Goal: Answer question/provide support: Share knowledge or assist other users

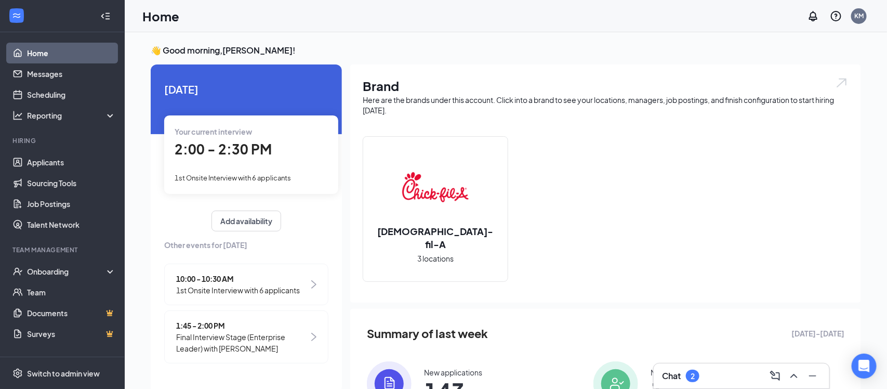
click at [251, 164] on div "Your current interview 2:00 - 2:30 PM 1st Onsite Interview with 6 applicants" at bounding box center [251, 154] width 174 height 78
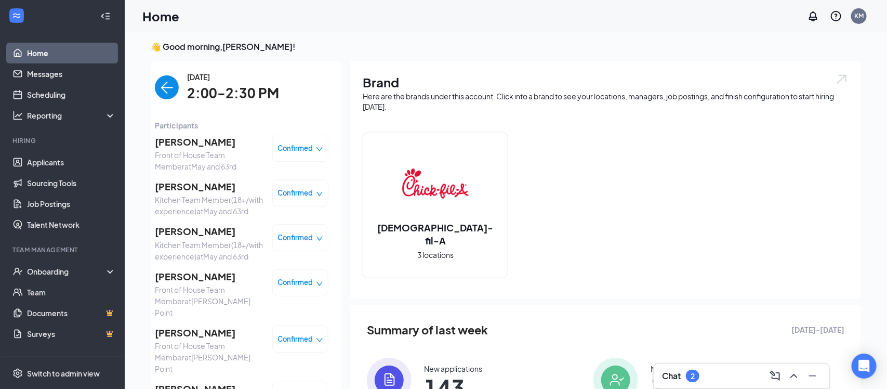
click at [164, 143] on span "[PERSON_NAME]" at bounding box center [209, 142] width 109 height 15
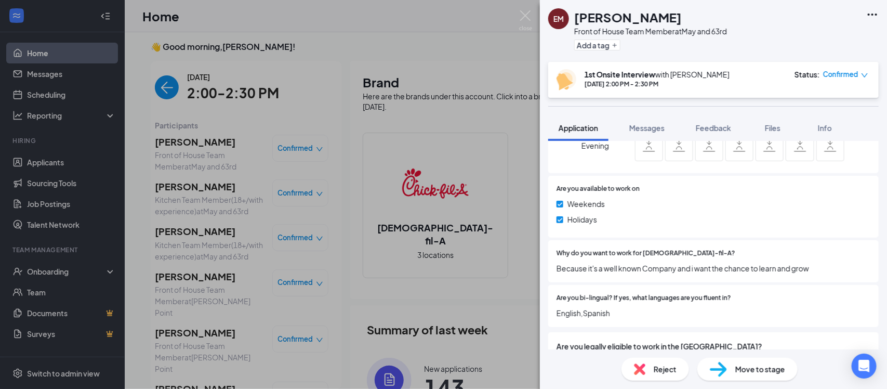
scroll to position [534, 0]
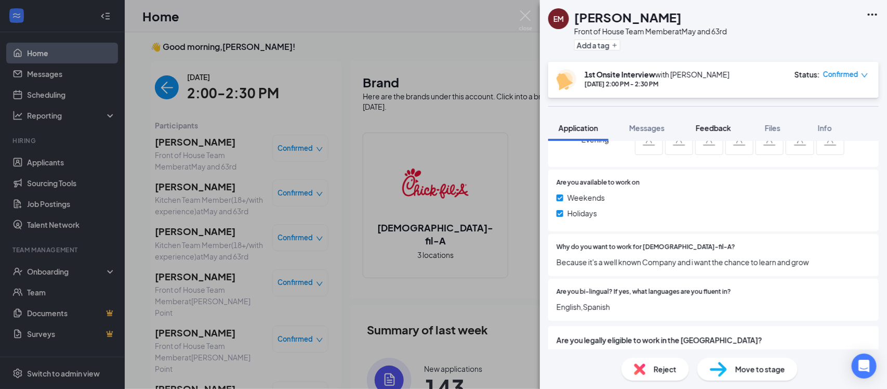
click at [723, 132] on span "Feedback" at bounding box center [713, 127] width 35 height 9
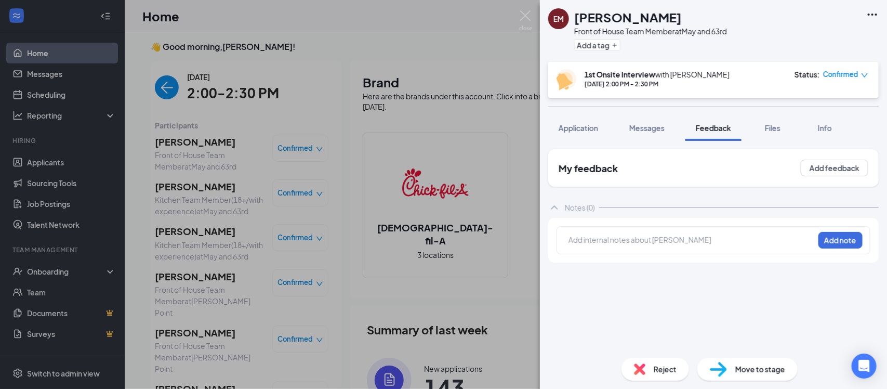
click at [634, 242] on div at bounding box center [691, 239] width 245 height 11
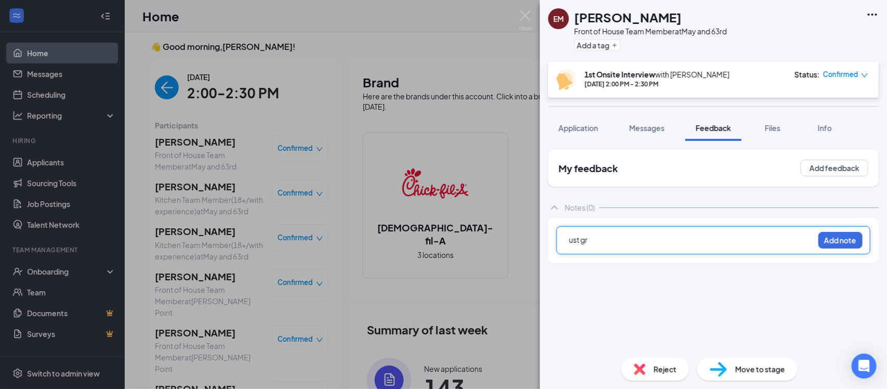
click at [651, 249] on div "ust gr Add note" at bounding box center [714, 240] width 314 height 28
drag, startPoint x: 640, startPoint y: 244, endPoint x: 545, endPoint y: 232, distance: 95.9
click at [545, 232] on div "My feedback Add feedback Notes (0) ust gr Add note" at bounding box center [713, 245] width 347 height 208
click at [619, 239] on span "just graduated, worked in [PERSON_NAME]" at bounding box center [642, 239] width 146 height 9
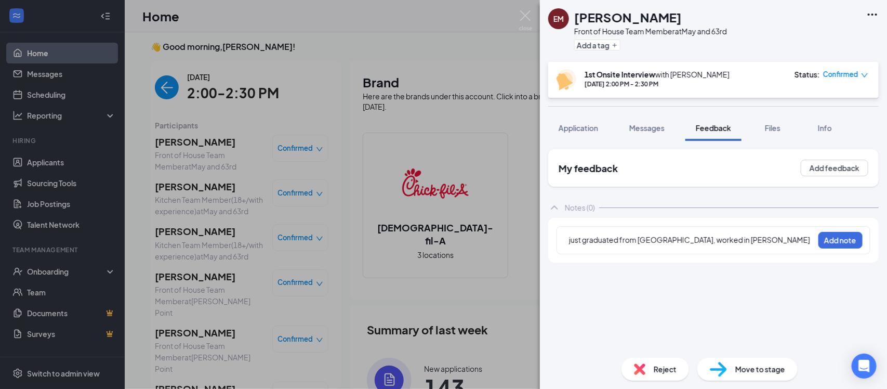
click at [782, 233] on div "just graduated from [GEOGRAPHIC_DATA], worked in [PERSON_NAME] Add note" at bounding box center [714, 240] width 314 height 28
click at [774, 239] on div "just graduated from [GEOGRAPHIC_DATA], worked in [PERSON_NAME]" at bounding box center [691, 239] width 245 height 11
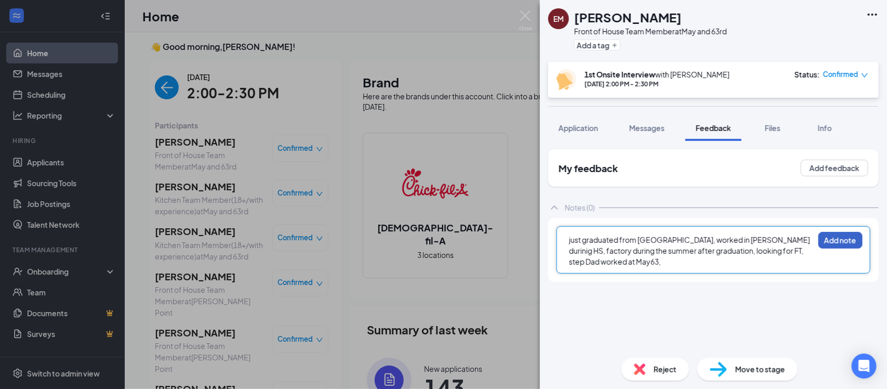
click at [836, 244] on button "Add note" at bounding box center [841, 240] width 44 height 17
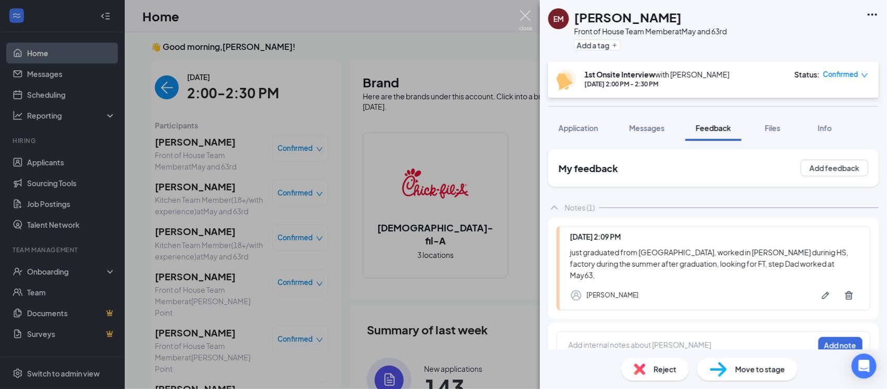
click at [523, 21] on img at bounding box center [525, 20] width 13 height 20
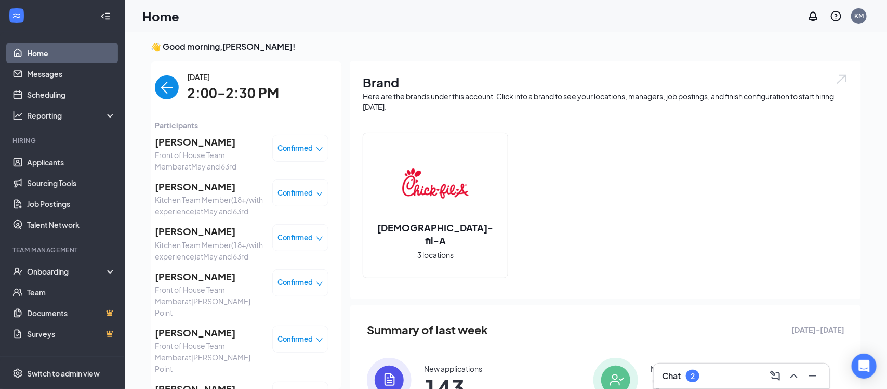
click at [176, 336] on span "[PERSON_NAME]" at bounding box center [209, 332] width 109 height 15
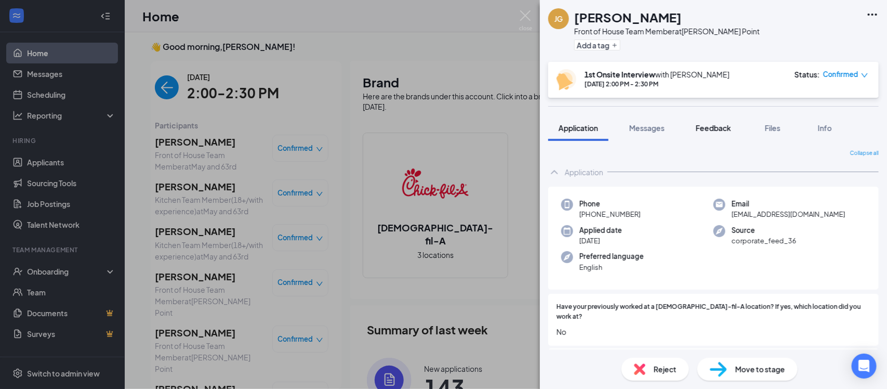
click at [704, 126] on span "Feedback" at bounding box center [713, 127] width 35 height 9
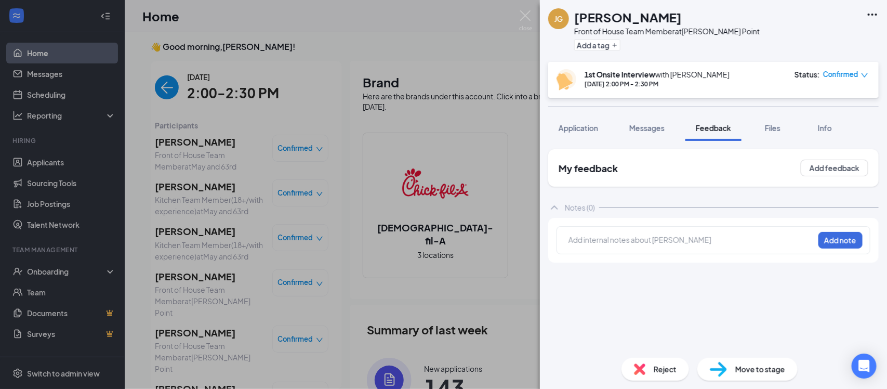
click at [612, 244] on div at bounding box center [691, 239] width 245 height 11
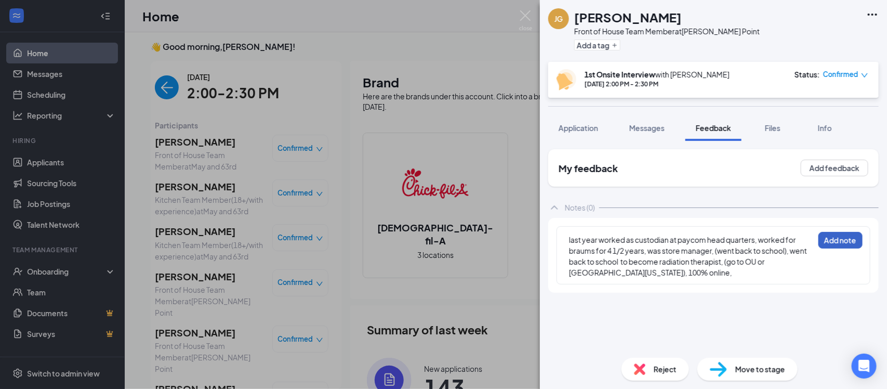
click at [832, 239] on button "Add note" at bounding box center [841, 240] width 44 height 17
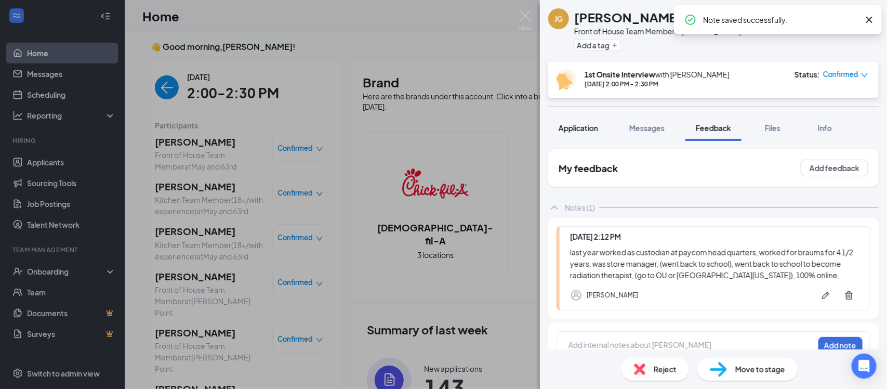
click at [592, 135] on button "Application" at bounding box center [578, 128] width 60 height 26
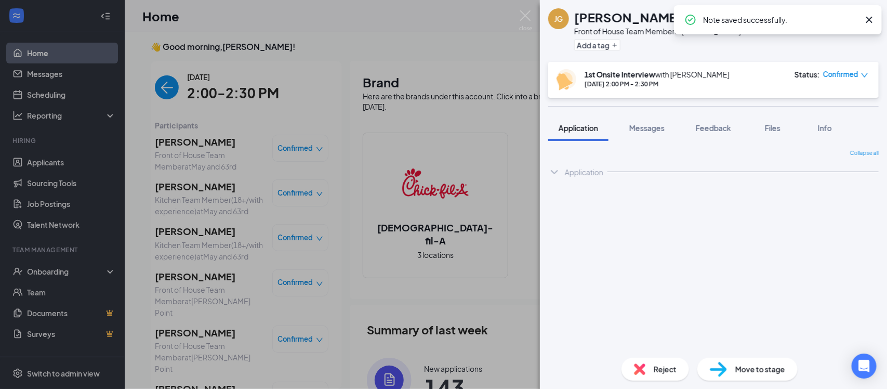
click at [587, 132] on span "Application" at bounding box center [579, 127] width 40 height 9
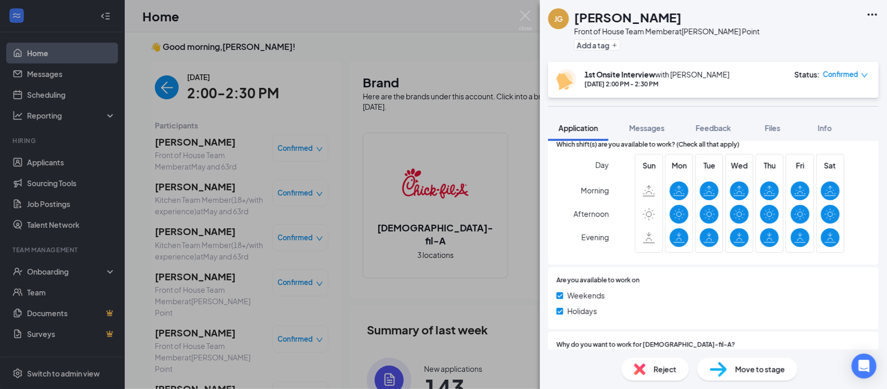
scroll to position [437, 0]
click at [526, 18] on img at bounding box center [525, 20] width 13 height 20
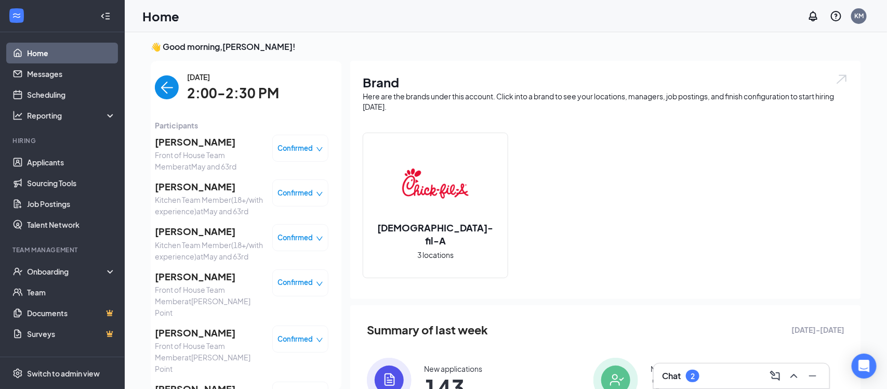
click at [231, 328] on span "[PERSON_NAME]" at bounding box center [209, 332] width 109 height 15
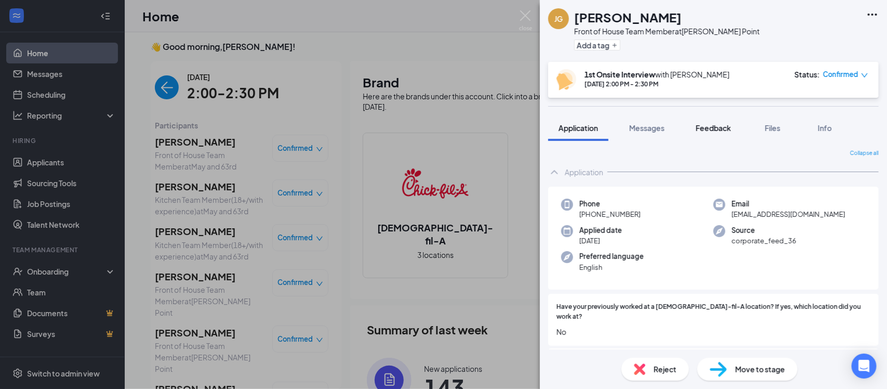
click at [712, 124] on span "Feedback" at bounding box center [713, 127] width 35 height 9
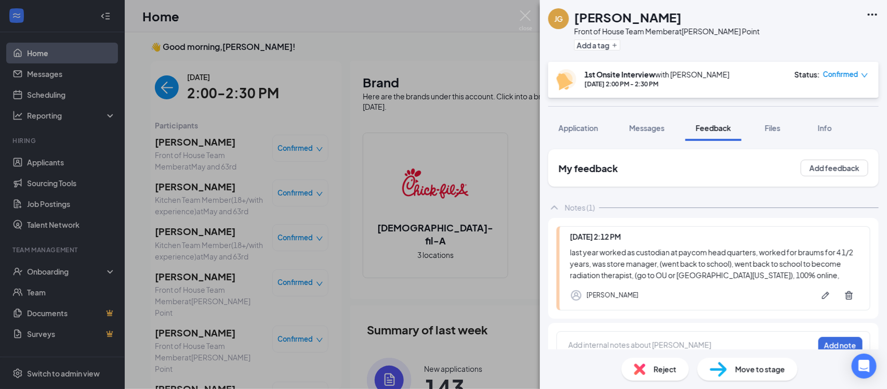
click at [532, 18] on div "[PERSON_NAME] Front of House Team Member at [PERSON_NAME][GEOGRAPHIC_DATA] Add …" at bounding box center [443, 194] width 887 height 389
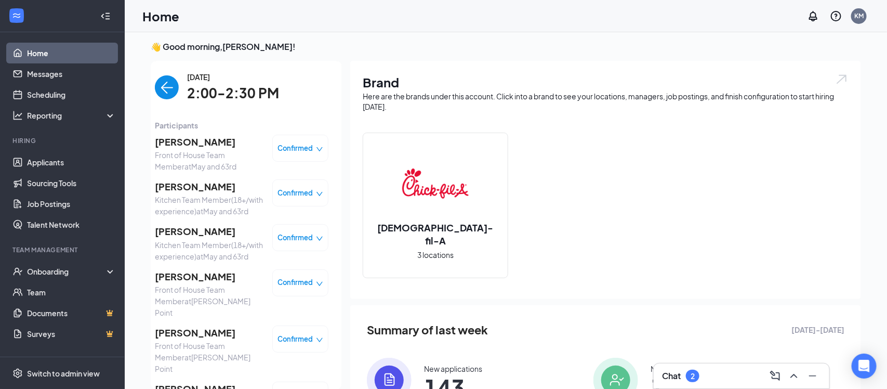
scroll to position [37, 0]
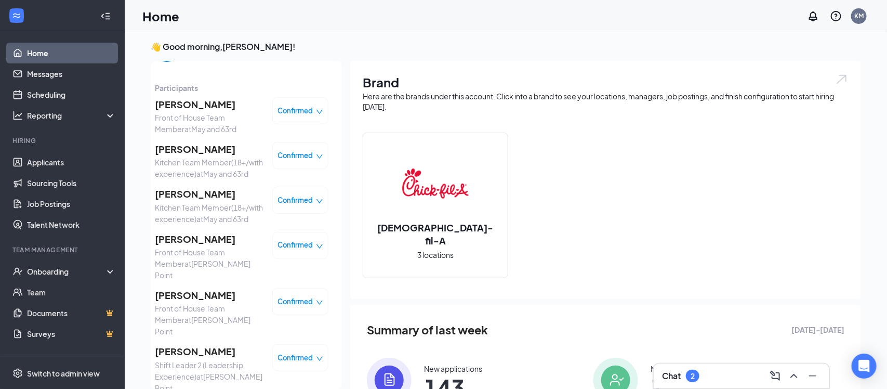
click at [192, 246] on span "[PERSON_NAME]" at bounding box center [209, 239] width 109 height 15
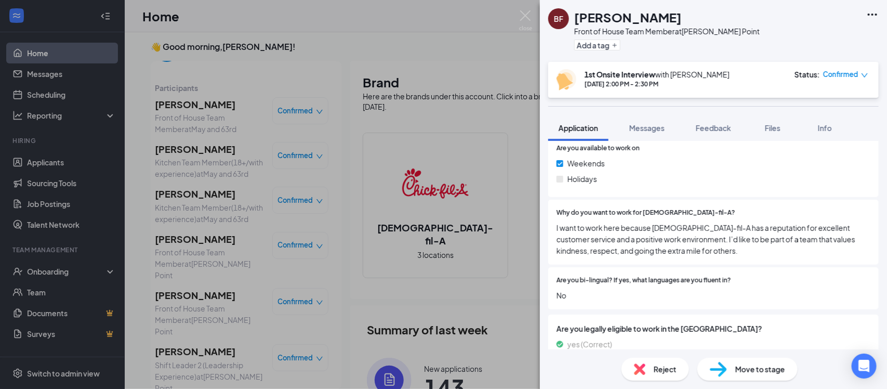
scroll to position [619, 0]
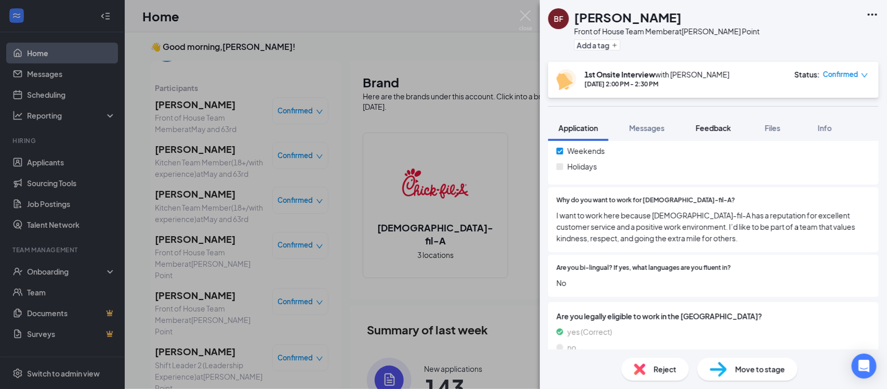
click at [718, 132] on span "Feedback" at bounding box center [713, 127] width 35 height 9
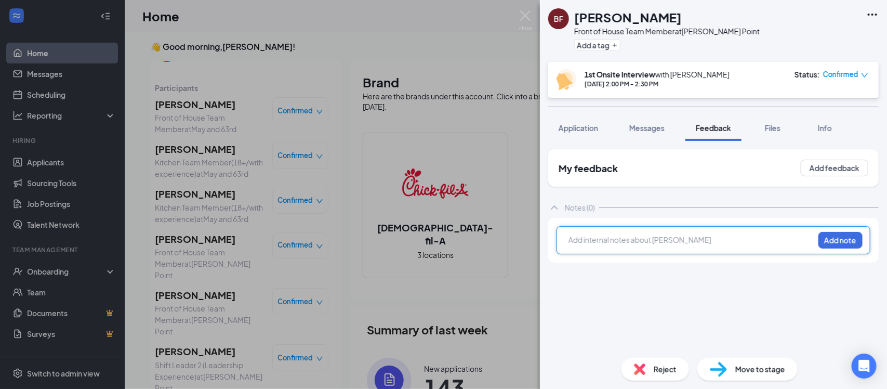
click at [633, 240] on div at bounding box center [691, 239] width 245 height 11
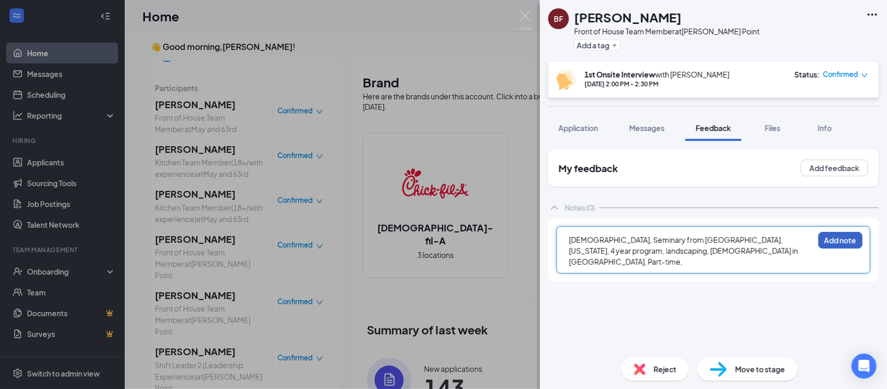
click at [849, 240] on button "Add note" at bounding box center [841, 240] width 44 height 17
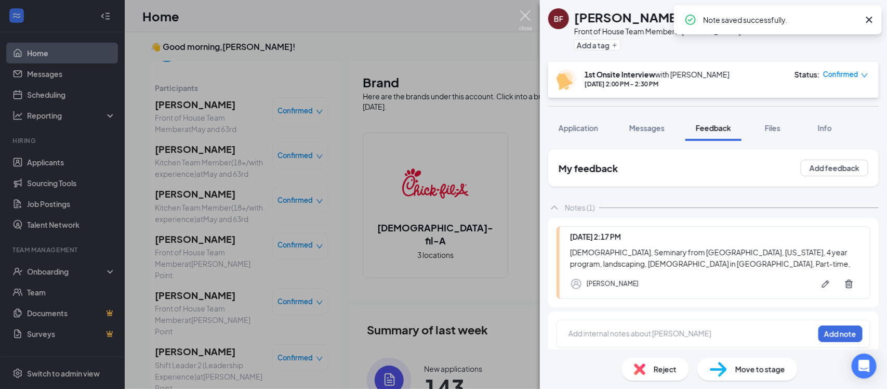
click at [527, 18] on img at bounding box center [525, 20] width 13 height 20
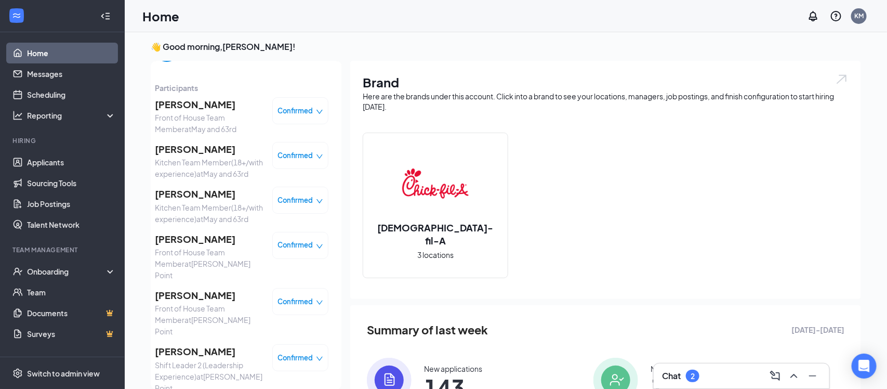
scroll to position [32, 0]
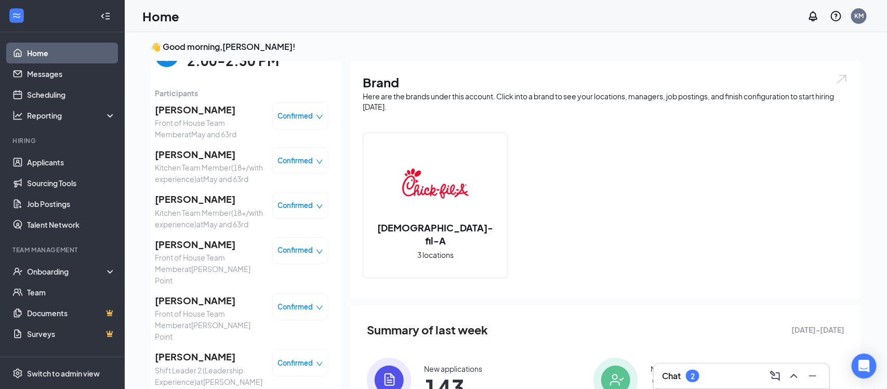
click at [198, 153] on span "[PERSON_NAME]" at bounding box center [209, 154] width 109 height 15
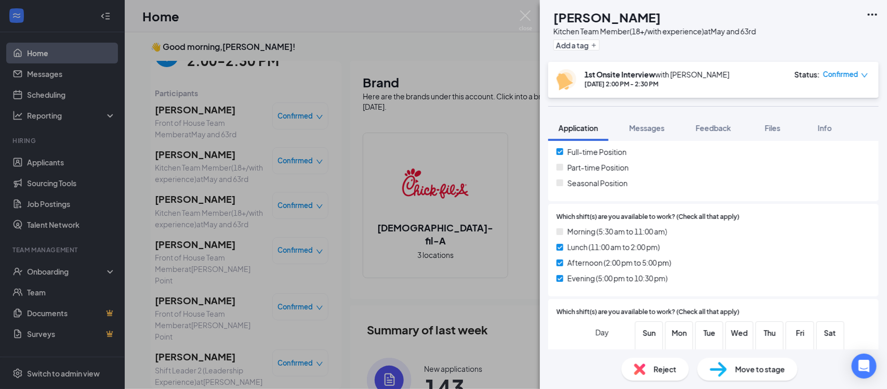
scroll to position [277, 0]
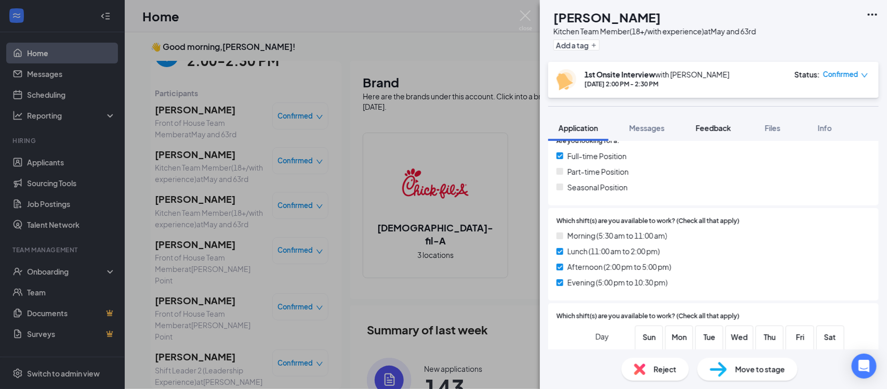
click at [697, 127] on button "Feedback" at bounding box center [714, 128] width 56 height 26
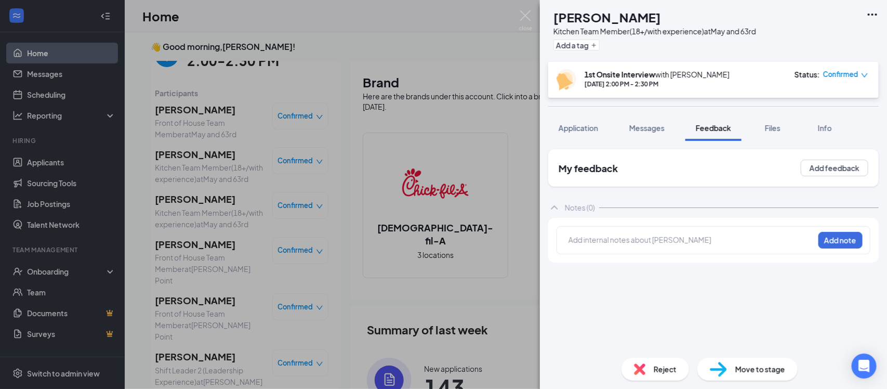
click at [675, 240] on div at bounding box center [691, 239] width 245 height 11
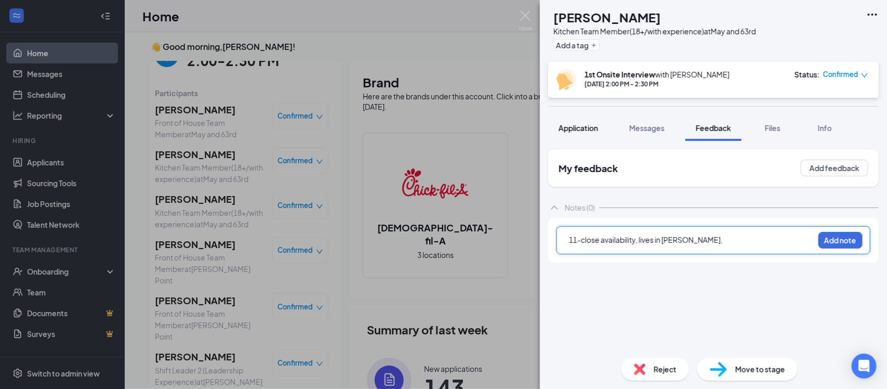
click at [571, 124] on span "Application" at bounding box center [579, 127] width 40 height 9
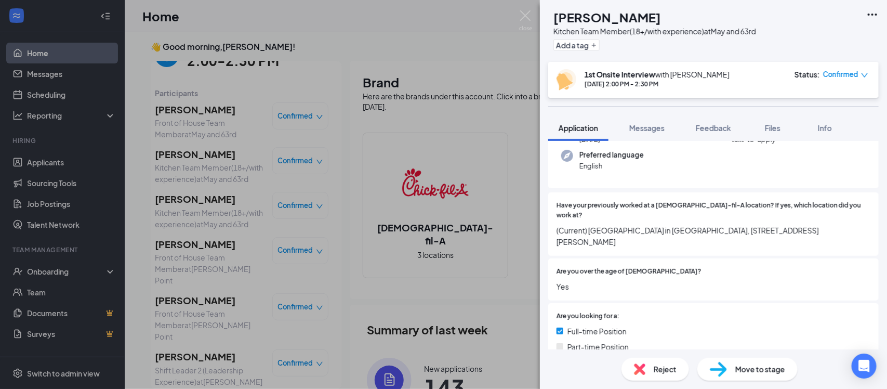
scroll to position [99, 0]
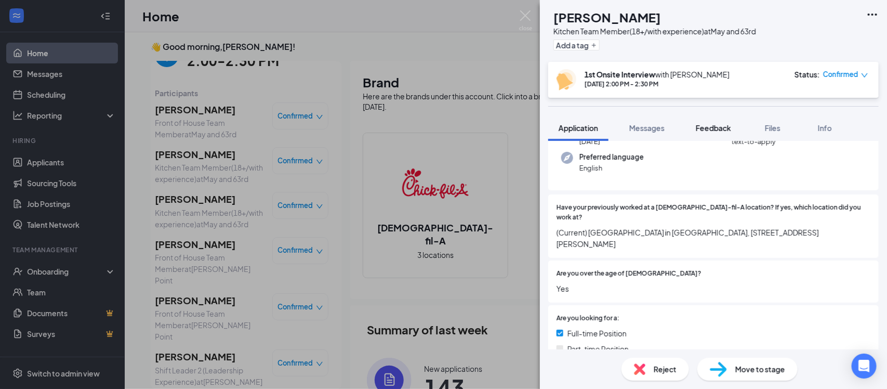
click at [717, 126] on span "Feedback" at bounding box center [713, 127] width 35 height 9
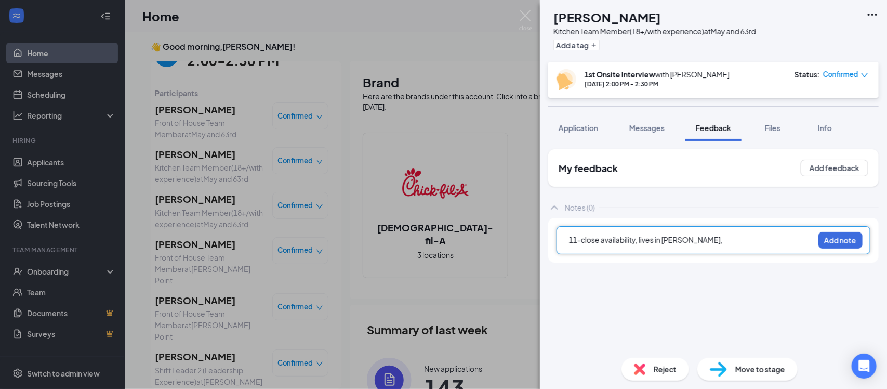
click at [712, 242] on div "11-close availability, lives in [PERSON_NAME]," at bounding box center [691, 239] width 245 height 11
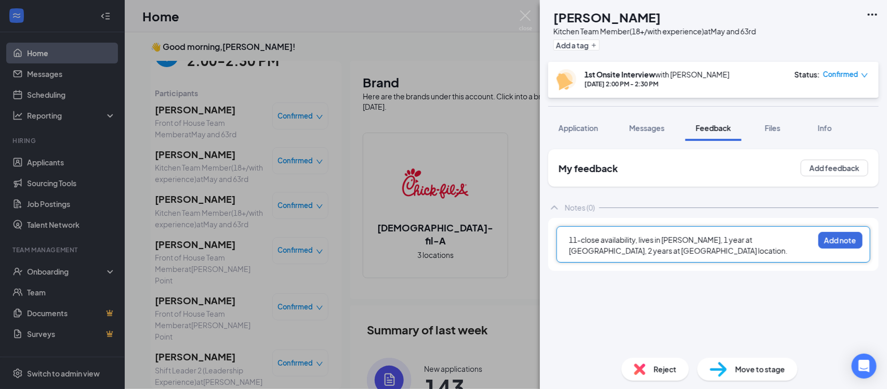
click at [708, 236] on span "11-close availability, lives in [PERSON_NAME], 1 year at [GEOGRAPHIC_DATA], 2 y…" at bounding box center [678, 245] width 219 height 20
click at [829, 245] on button "Add note" at bounding box center [841, 240] width 44 height 17
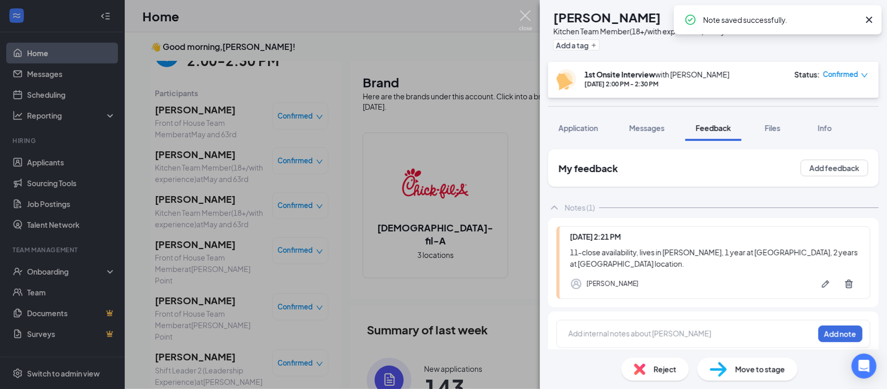
click at [521, 21] on img at bounding box center [525, 20] width 13 height 20
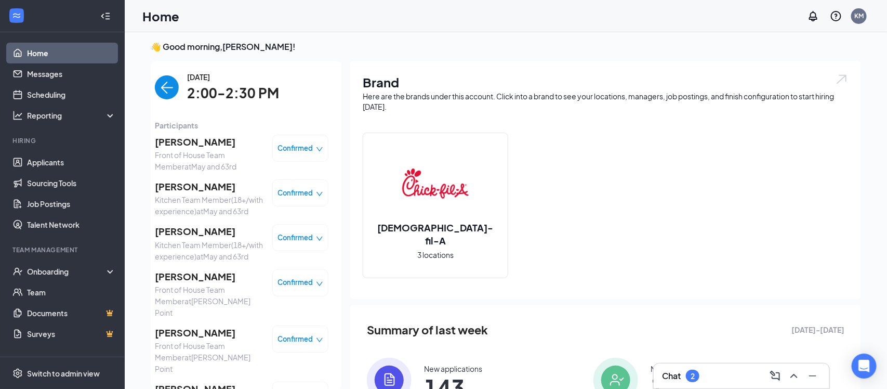
scroll to position [1, 0]
click at [200, 283] on span "[PERSON_NAME]" at bounding box center [209, 275] width 109 height 15
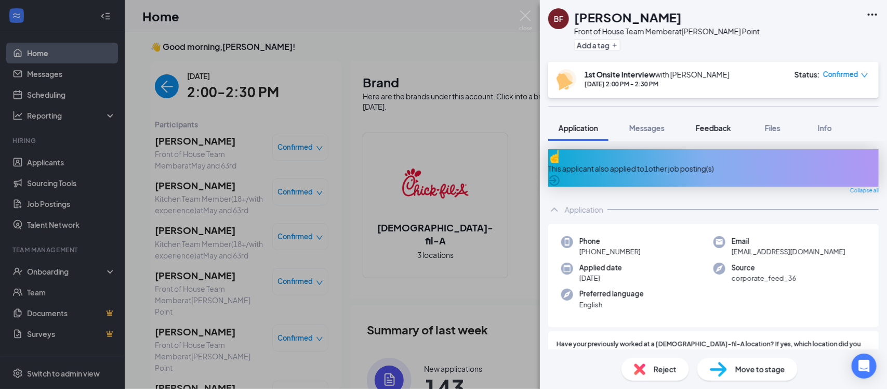
click at [709, 133] on div "Feedback" at bounding box center [713, 128] width 35 height 10
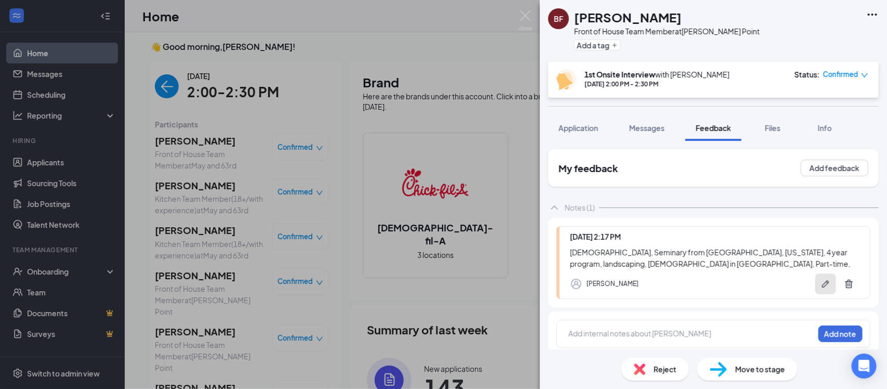
click at [832, 290] on button "button" at bounding box center [826, 283] width 21 height 21
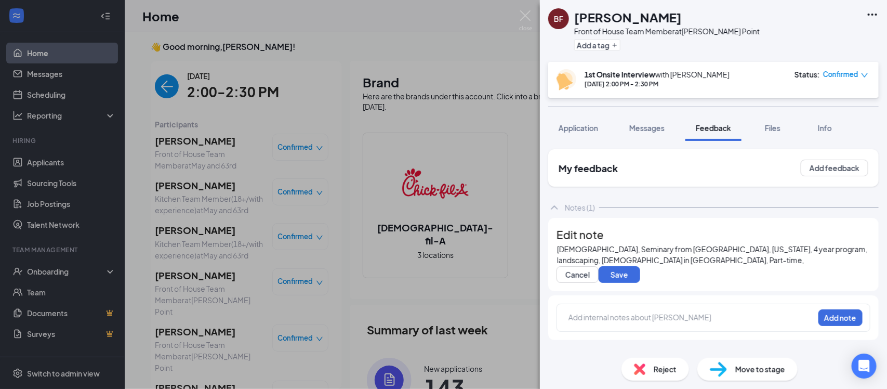
click at [755, 266] on div "[DEMOGRAPHIC_DATA], Seminary from [GEOGRAPHIC_DATA], [US_STATE], 4 year program…" at bounding box center [713, 255] width 313 height 22
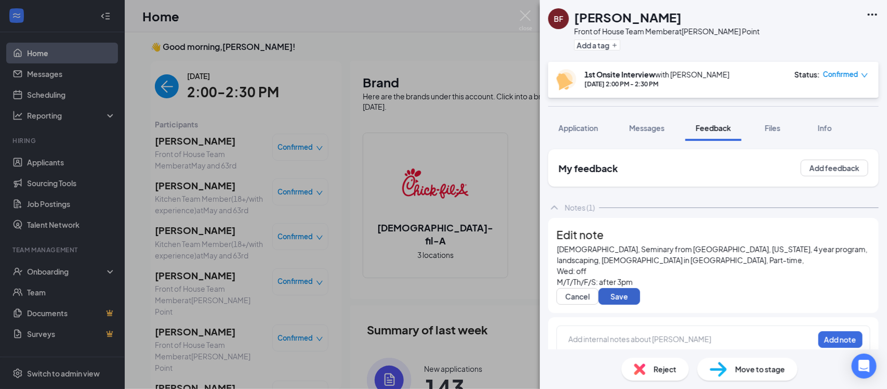
click at [625, 305] on button "Save" at bounding box center [620, 296] width 42 height 17
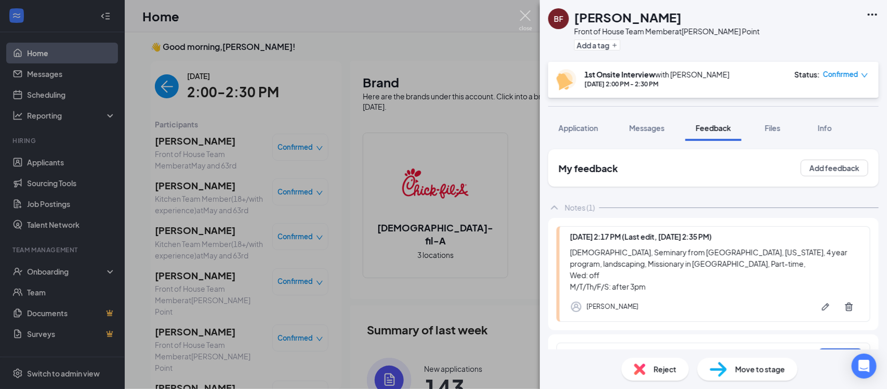
click at [525, 17] on img at bounding box center [525, 20] width 13 height 20
